Goal: Task Accomplishment & Management: Use online tool/utility

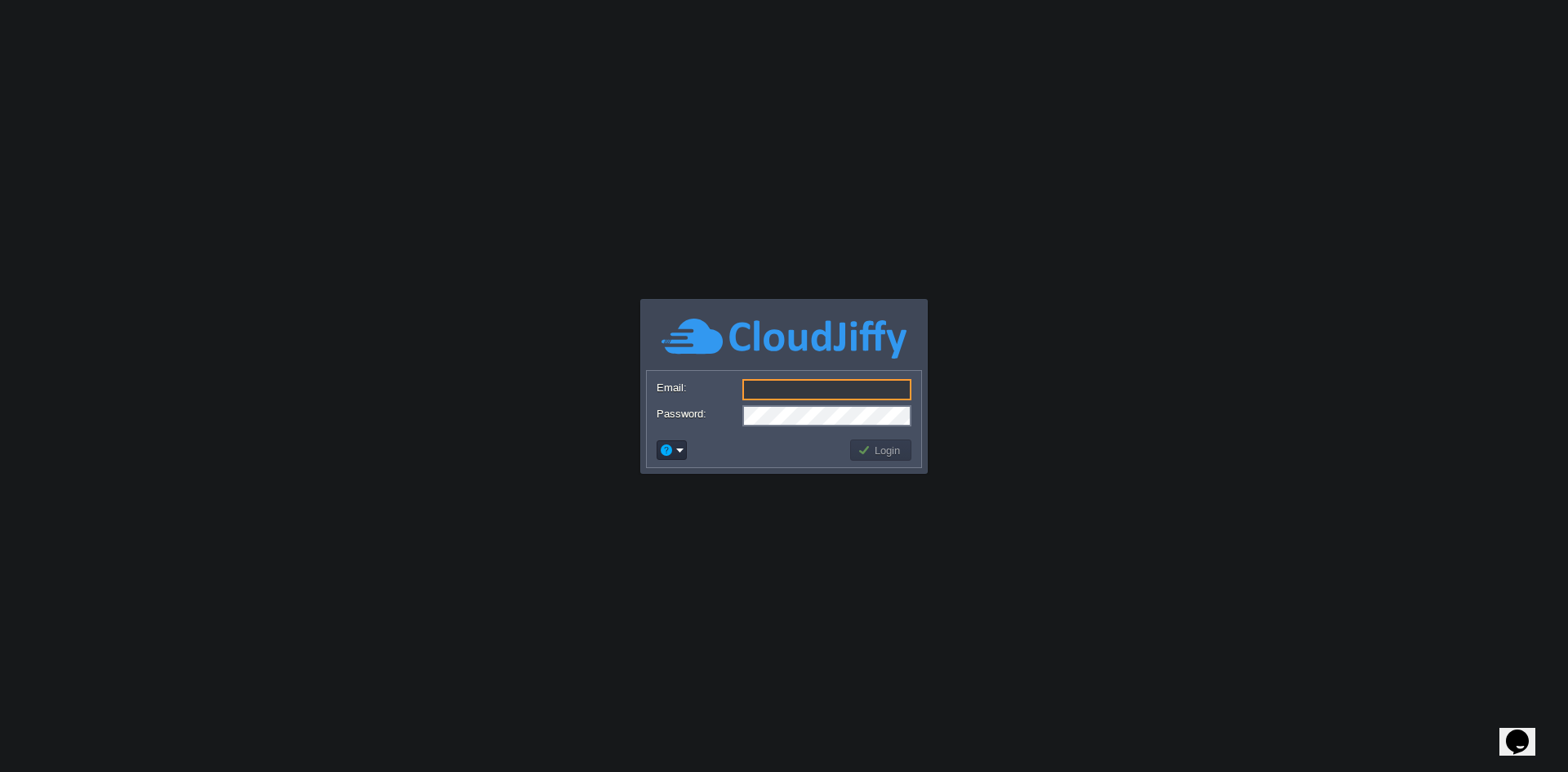
type input "[EMAIL_ADDRESS][DOMAIN_NAME]"
click at [883, 447] on button "Login" at bounding box center [881, 450] width 47 height 15
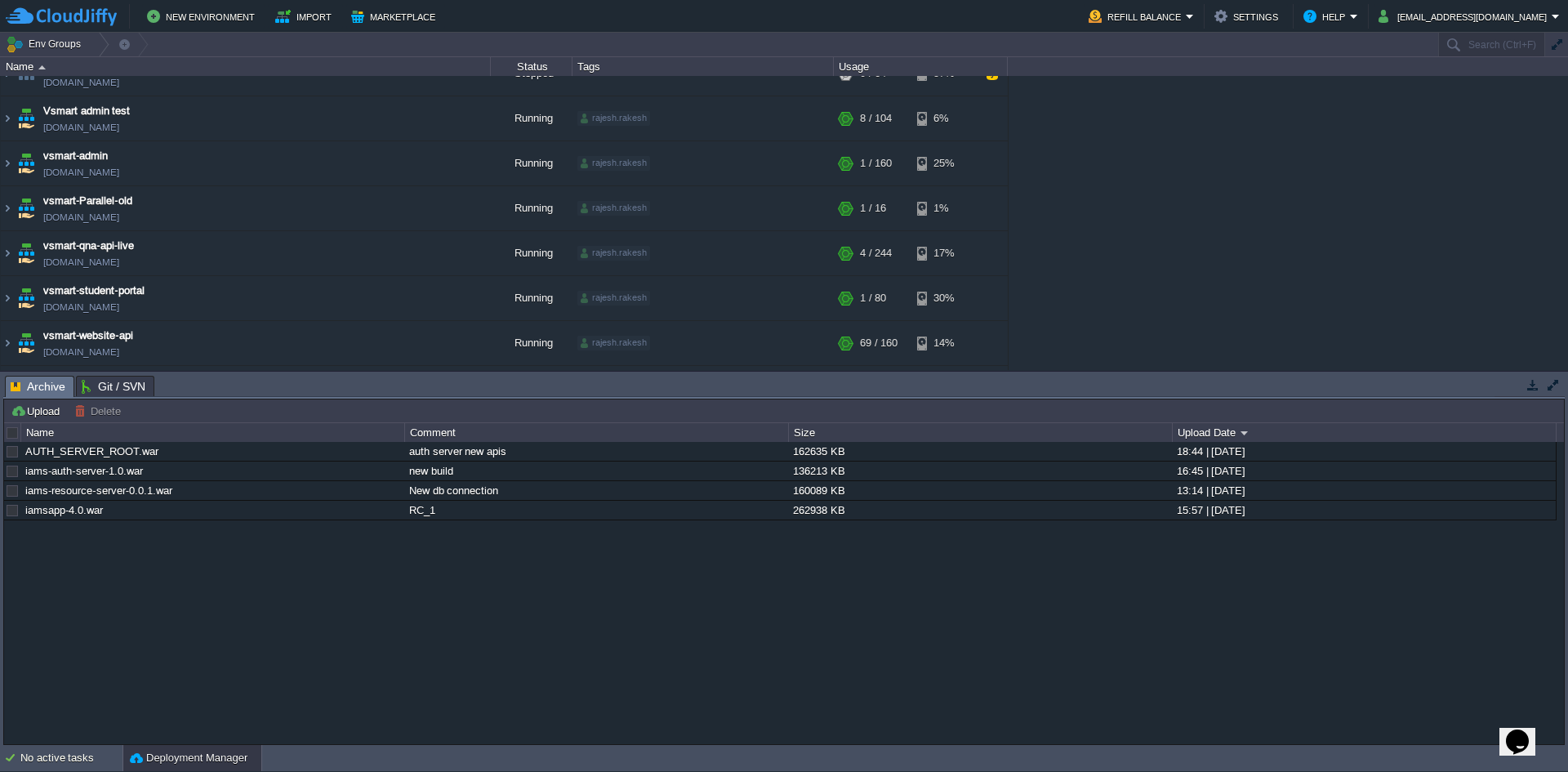
scroll to position [817, 0]
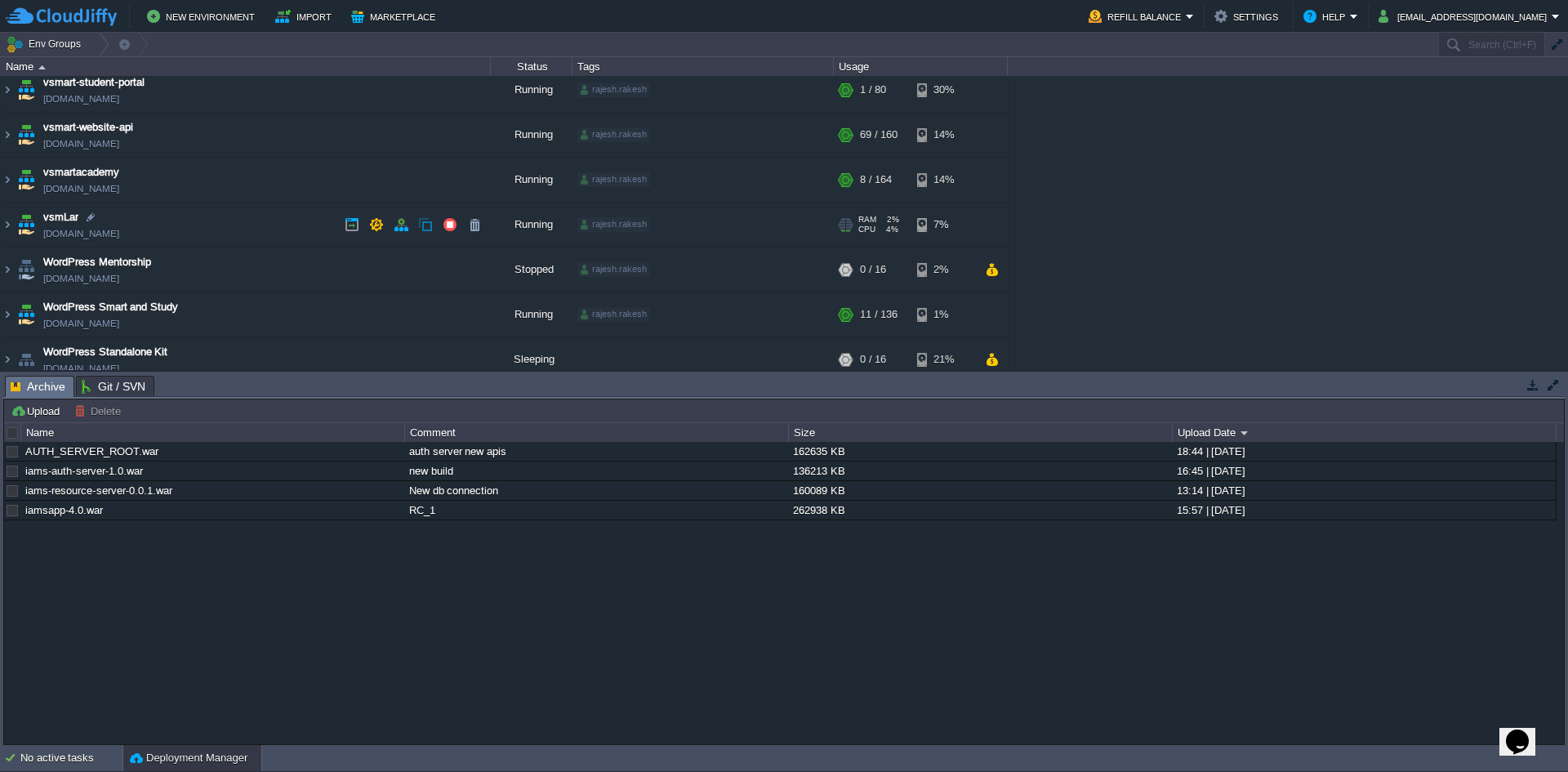
click at [232, 227] on td "vsmLar [DOMAIN_NAME]" at bounding box center [246, 225] width 490 height 45
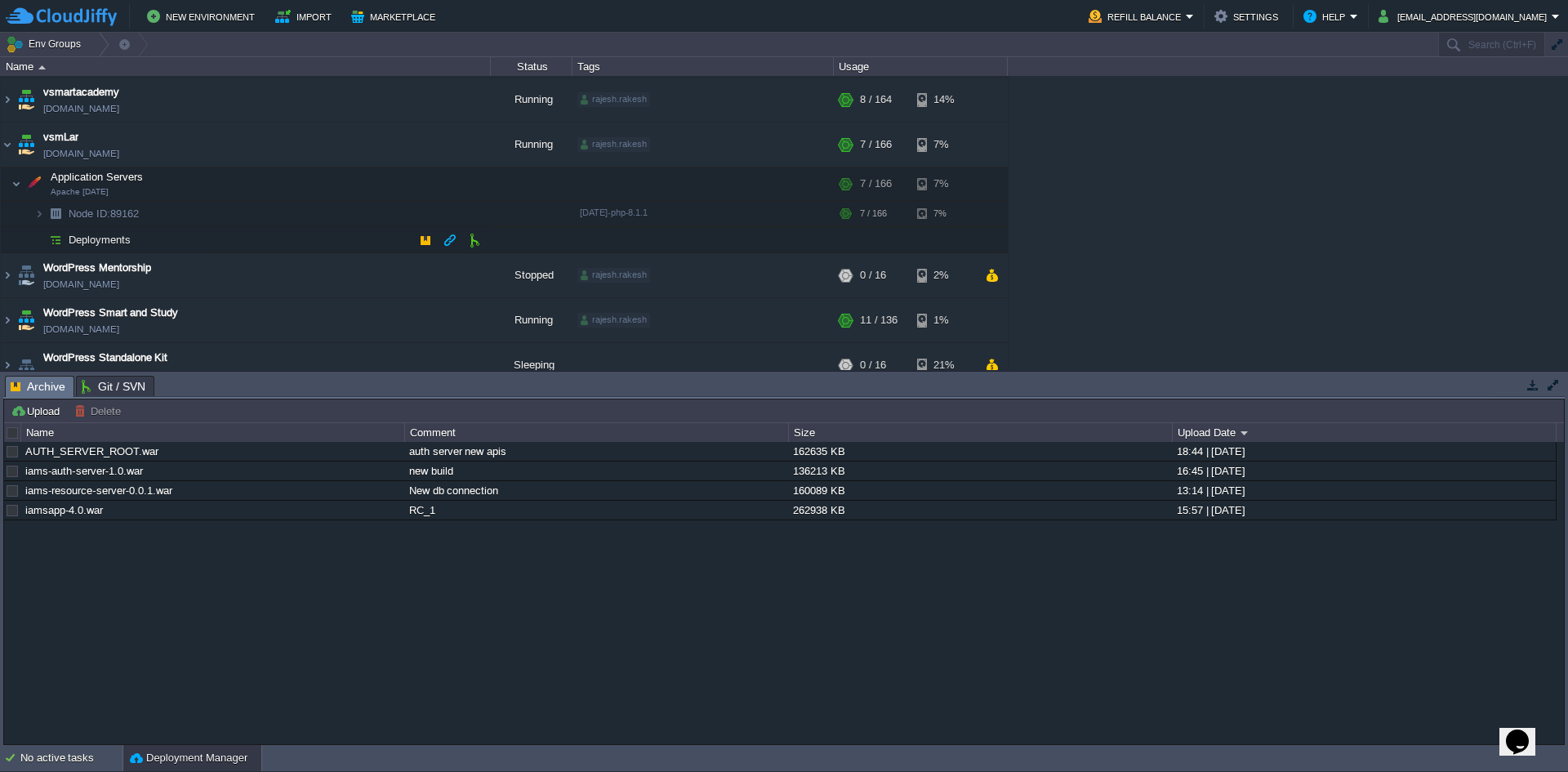
scroll to position [898, 0]
click at [333, 183] on td at bounding box center [344, 182] width 25 height 25
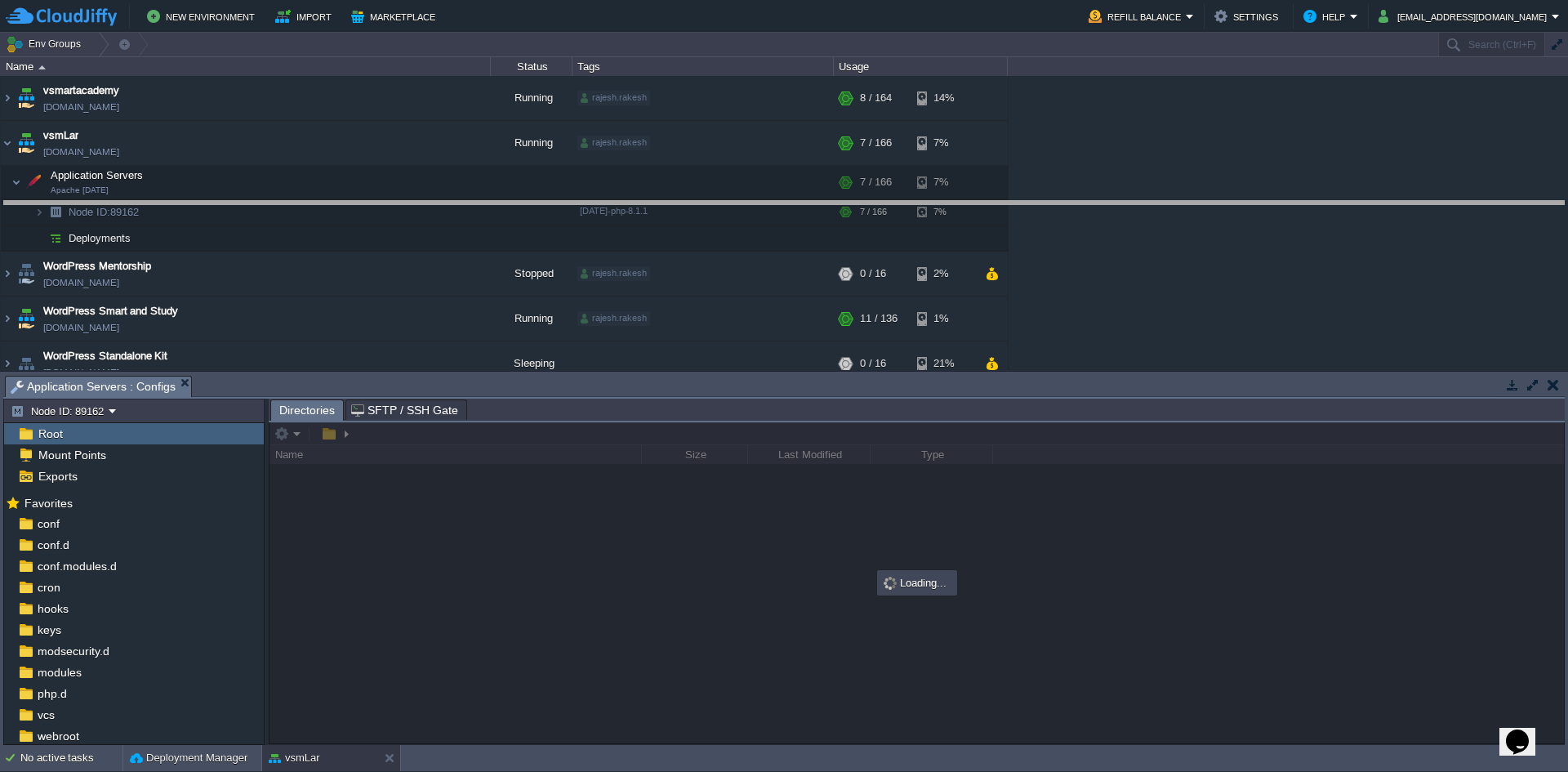
drag, startPoint x: 801, startPoint y: 397, endPoint x: 769, endPoint y: 244, distance: 156.3
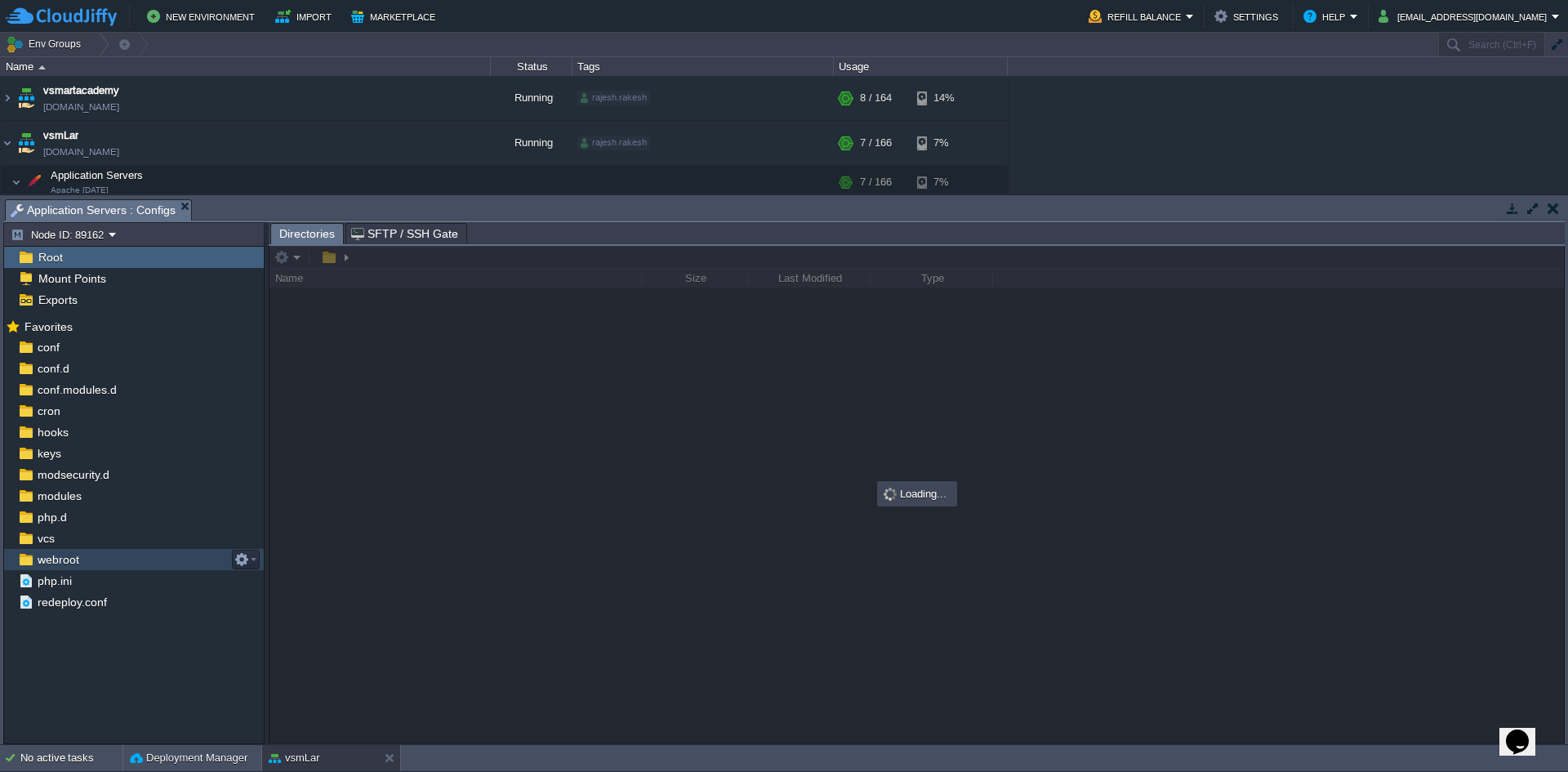
click at [145, 551] on div "webroot" at bounding box center [134, 560] width 260 height 21
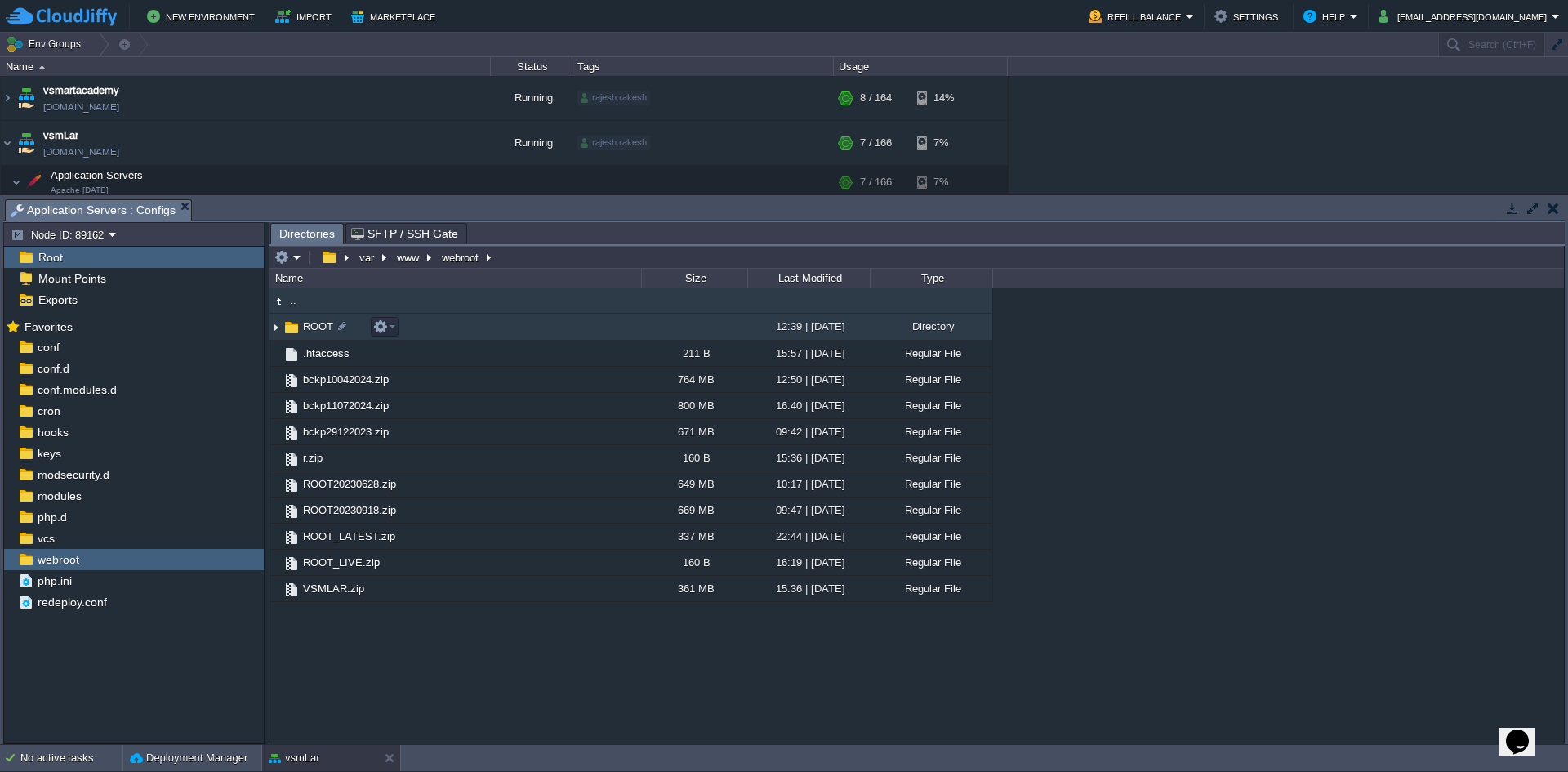
click at [446, 332] on td "ROOT" at bounding box center [455, 326] width 372 height 27
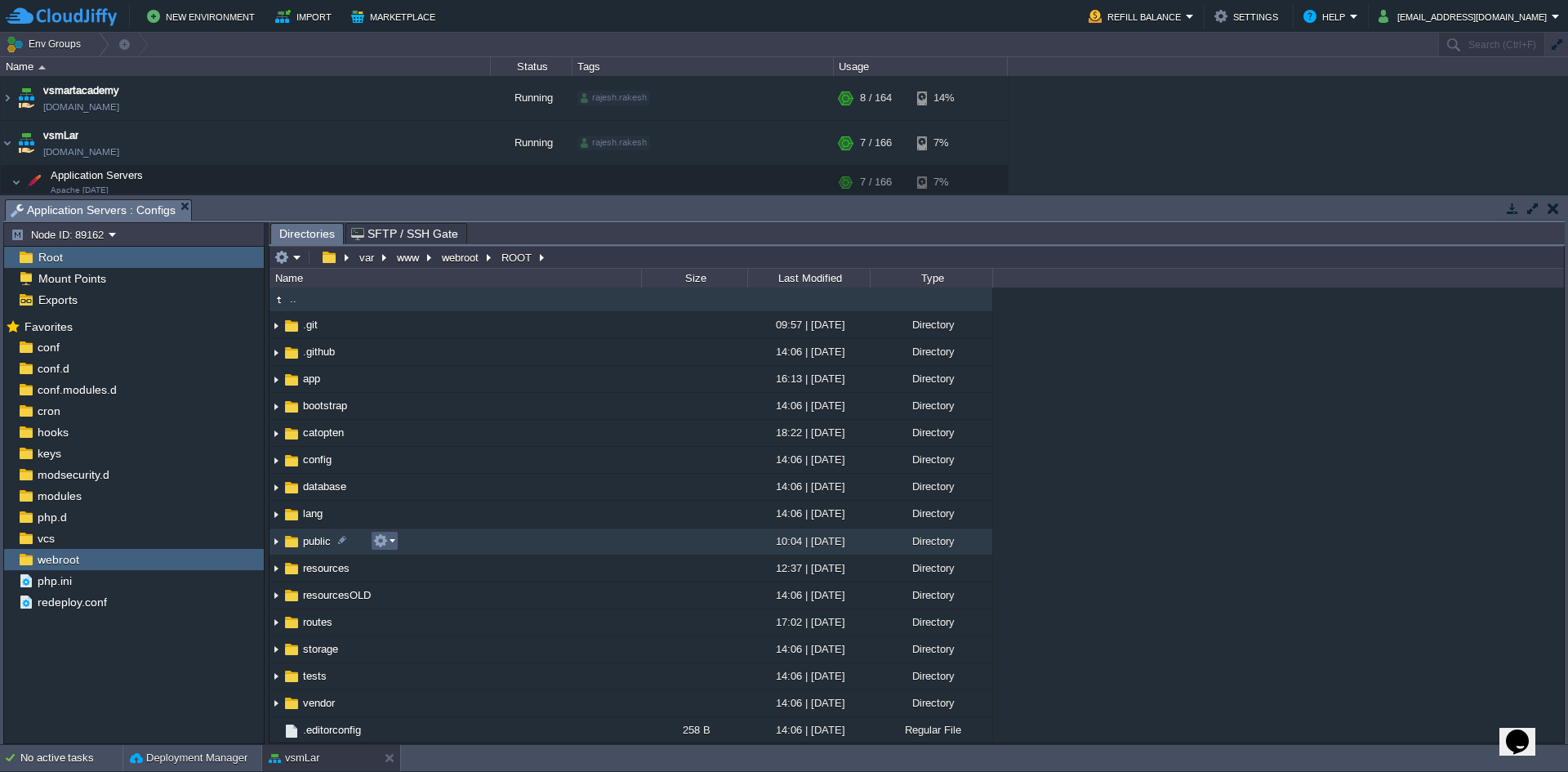
scroll to position [0, 0]
click at [455, 545] on td "public" at bounding box center [455, 543] width 372 height 27
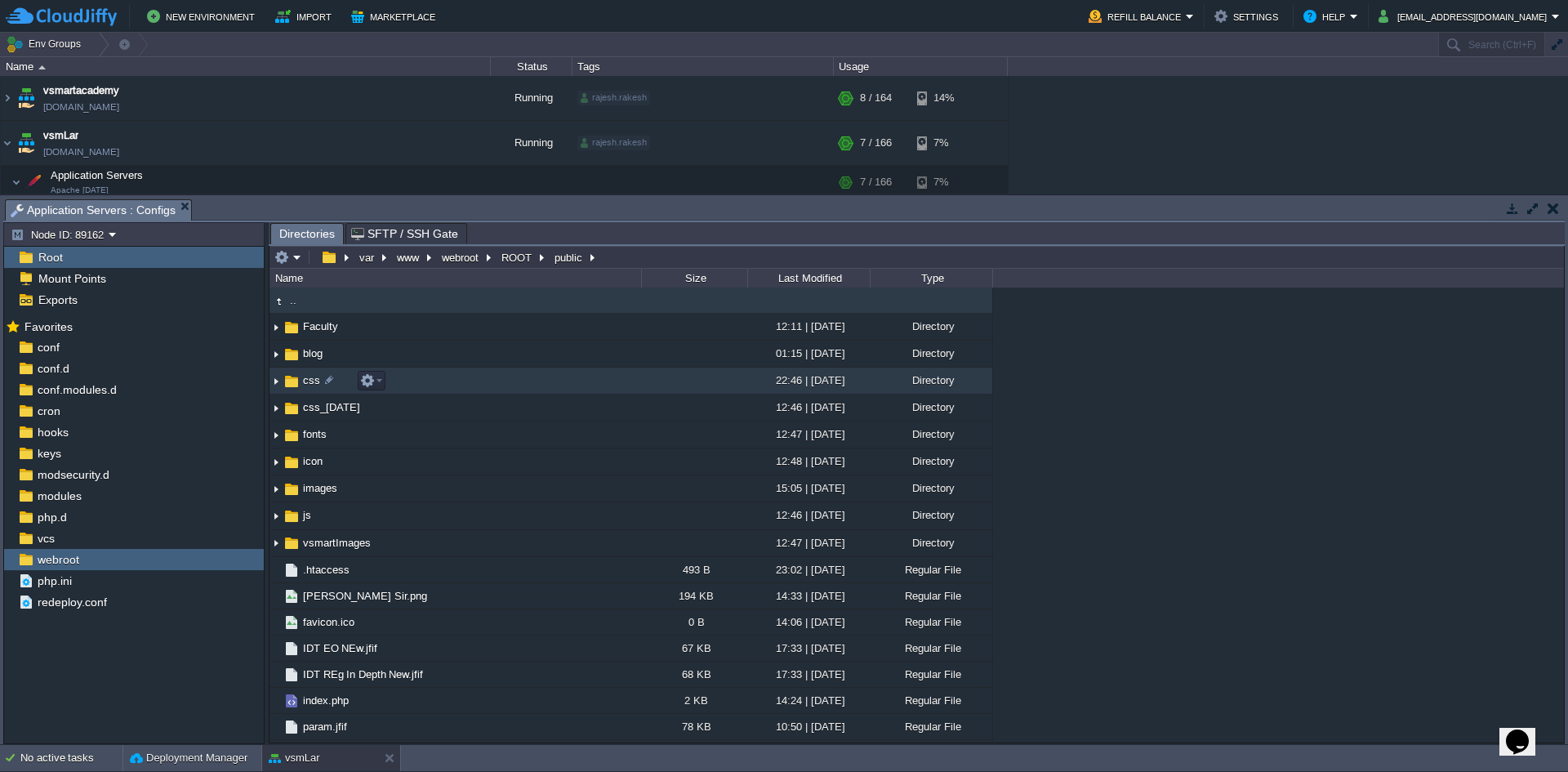
click at [516, 384] on td "css" at bounding box center [455, 381] width 372 height 27
